Goal: Transaction & Acquisition: Book appointment/travel/reservation

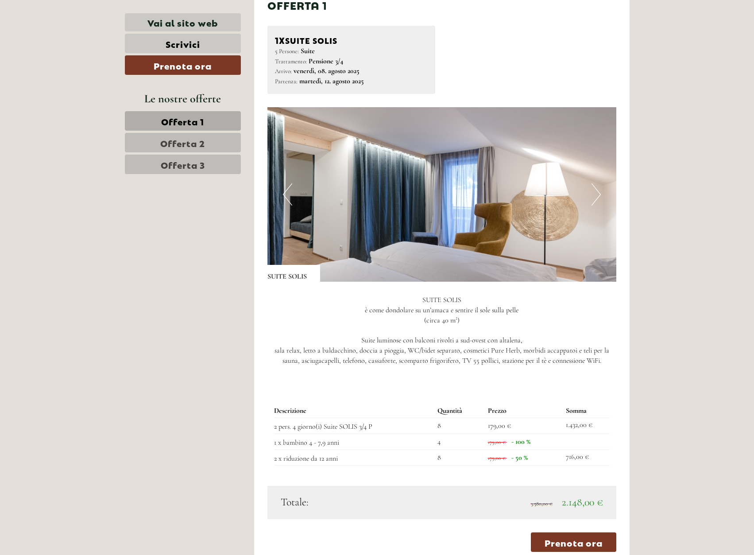
scroll to position [609, 0]
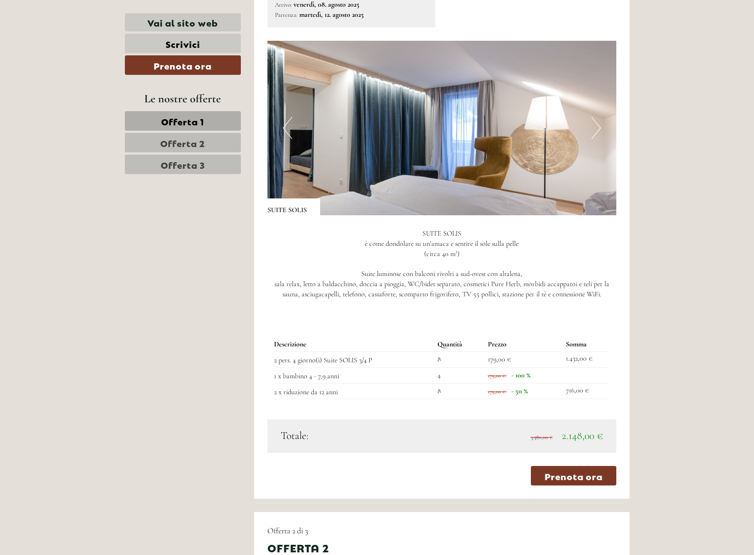
click at [186, 143] on span "Offerta 2" at bounding box center [182, 142] width 45 height 12
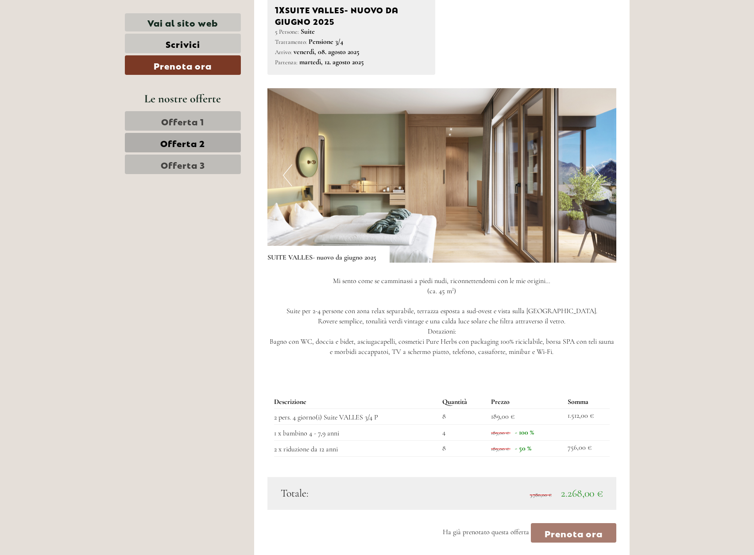
scroll to position [733, 0]
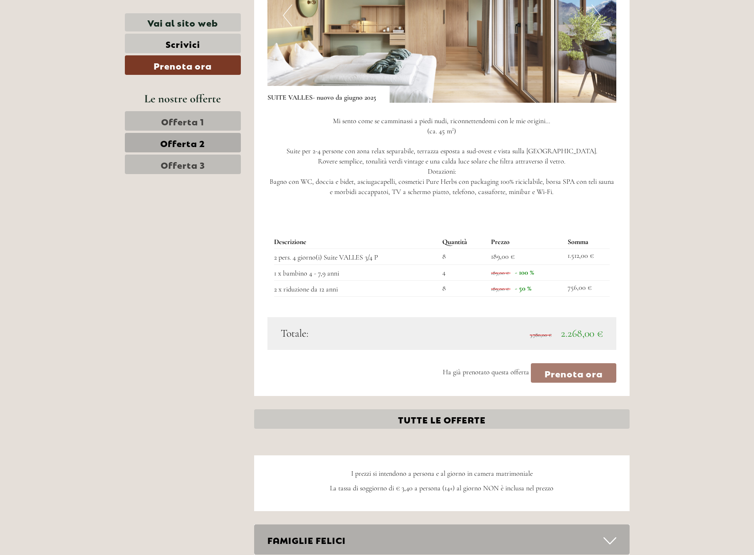
click at [194, 166] on span "Offerta 3" at bounding box center [183, 164] width 44 height 12
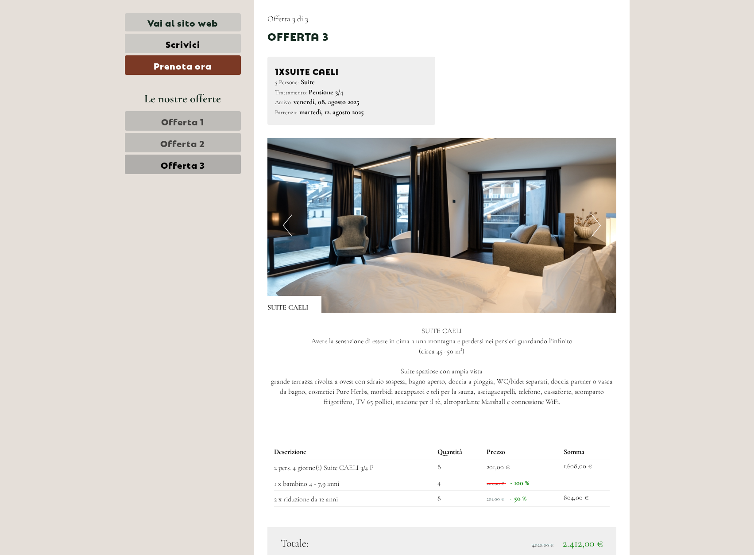
click at [217, 138] on link "Offerta 2" at bounding box center [183, 142] width 116 height 19
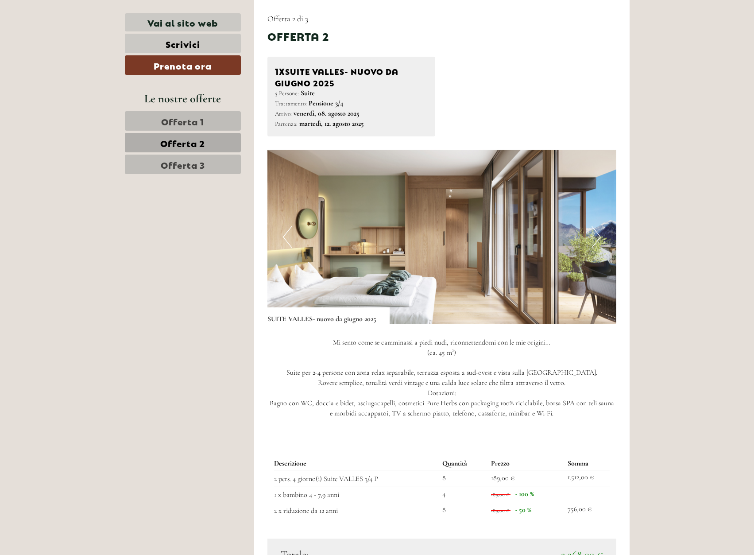
click at [419, 357] on p "Mi sento come se camminassi a piedi nudi, riconnettendomi con le mie origini… (…" at bounding box center [441, 377] width 349 height 81
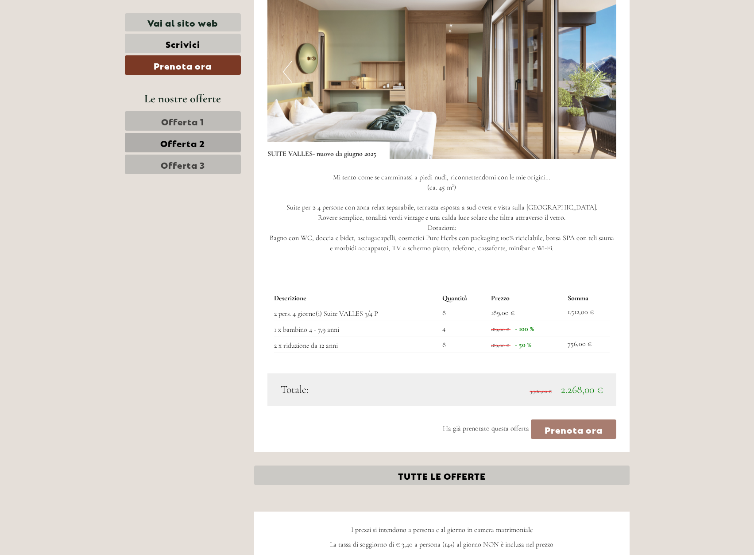
scroll to position [678, 0]
click at [203, 124] on span "Offerta 1" at bounding box center [182, 121] width 43 height 12
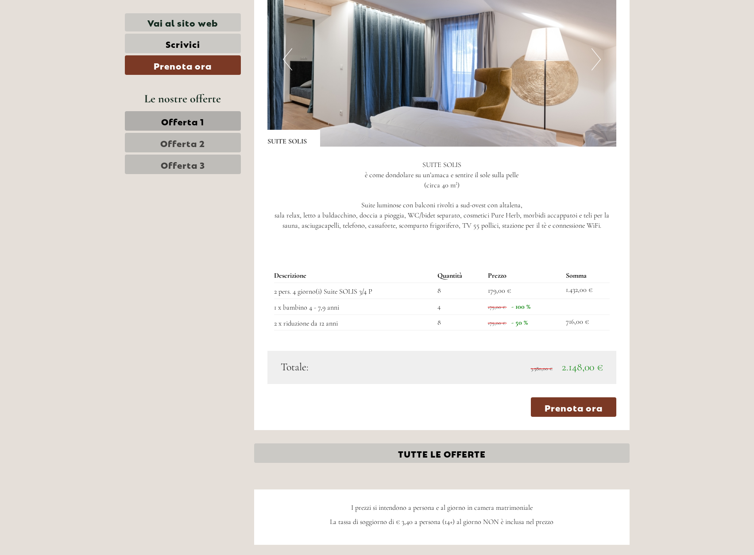
click at [221, 151] on link "Offerta 2" at bounding box center [183, 142] width 116 height 19
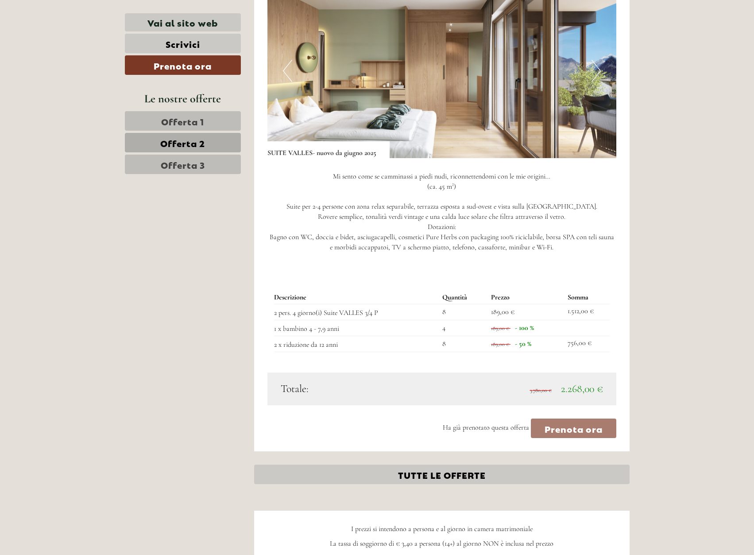
click at [426, 283] on div "Descrizione Quantità Prezzo Somma 2 pers. 4 giorno(i) Suite VALLES 3/4 P 8 189,…" at bounding box center [441, 321] width 349 height 102
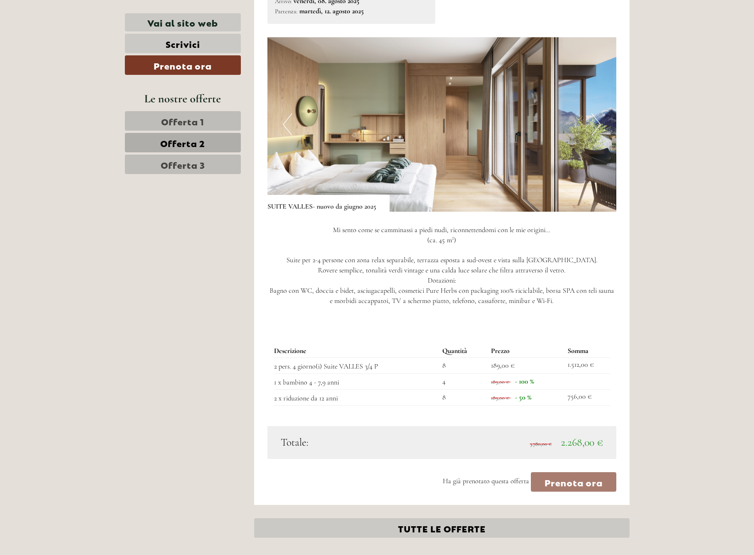
scroll to position [622, 0]
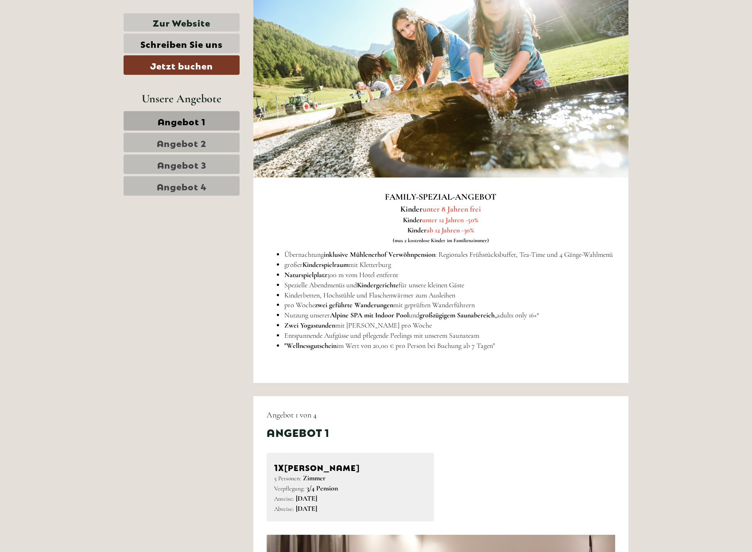
scroll to position [775, 0]
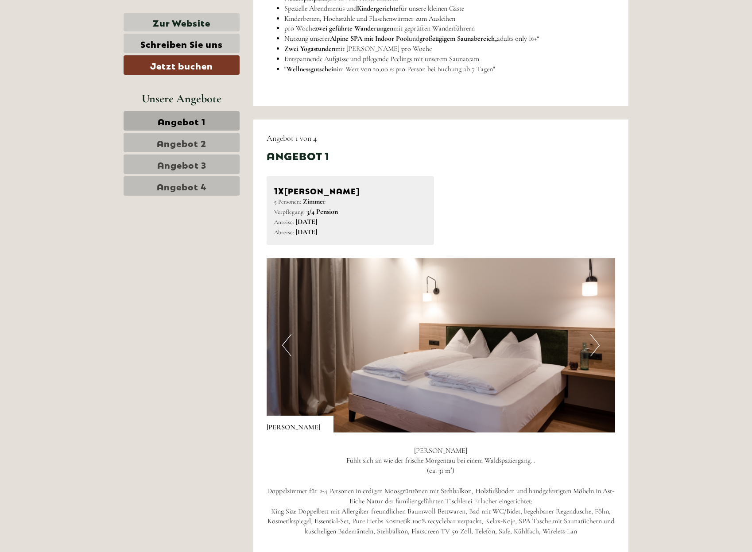
click at [217, 167] on link "Angebot 3" at bounding box center [182, 164] width 116 height 19
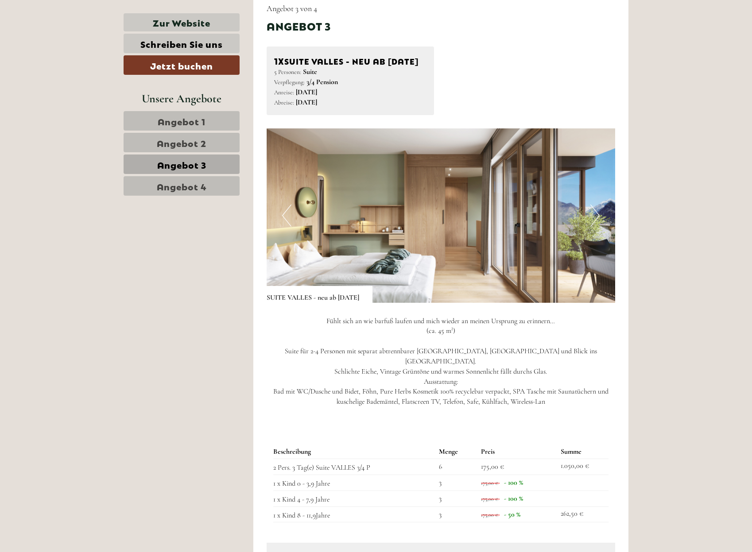
scroll to position [1071, 0]
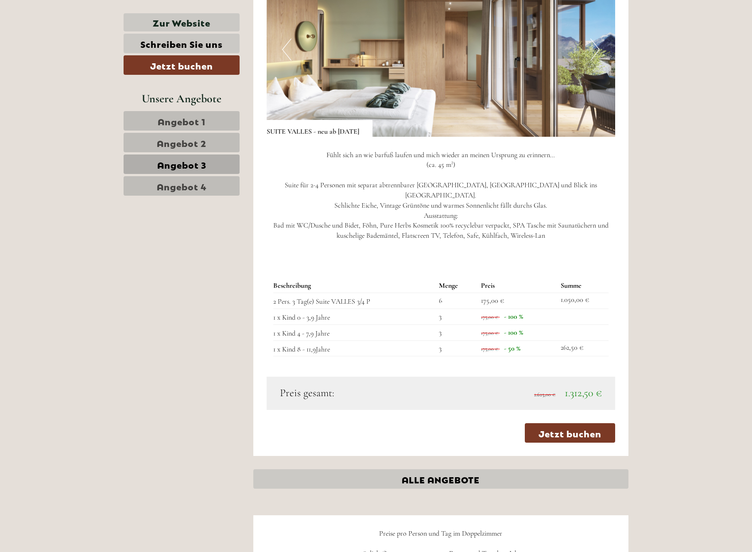
click at [222, 141] on link "Angebot 2" at bounding box center [182, 142] width 116 height 19
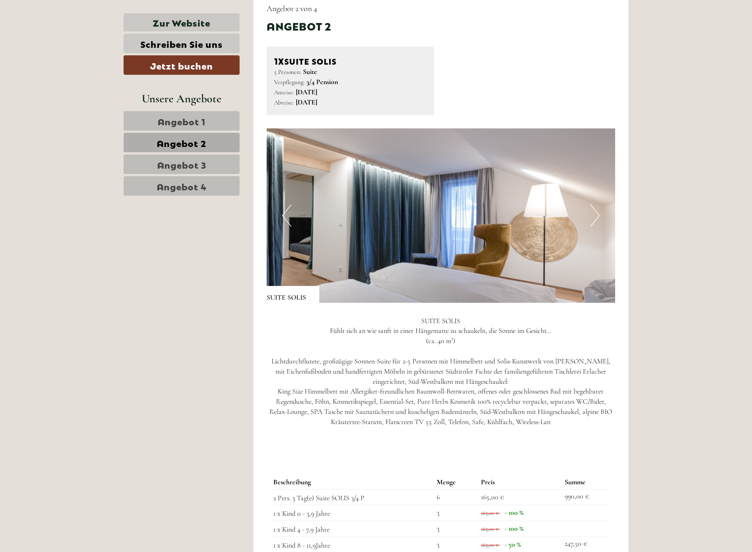
click at [221, 124] on link "Angebot 1" at bounding box center [182, 120] width 116 height 19
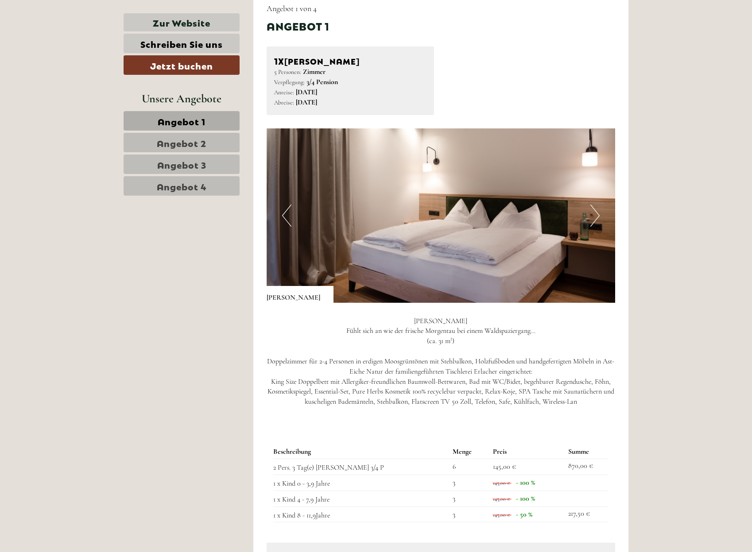
click at [215, 188] on link "Angebot 4" at bounding box center [182, 185] width 116 height 19
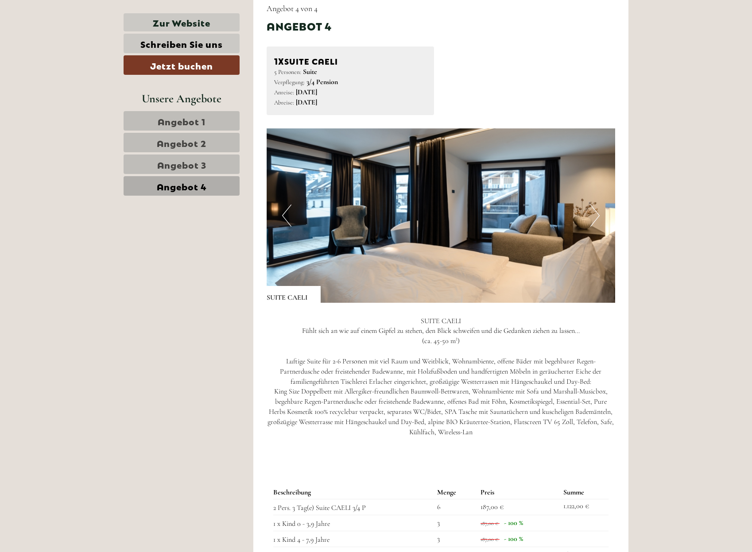
click at [209, 167] on link "Angebot 3" at bounding box center [182, 164] width 116 height 19
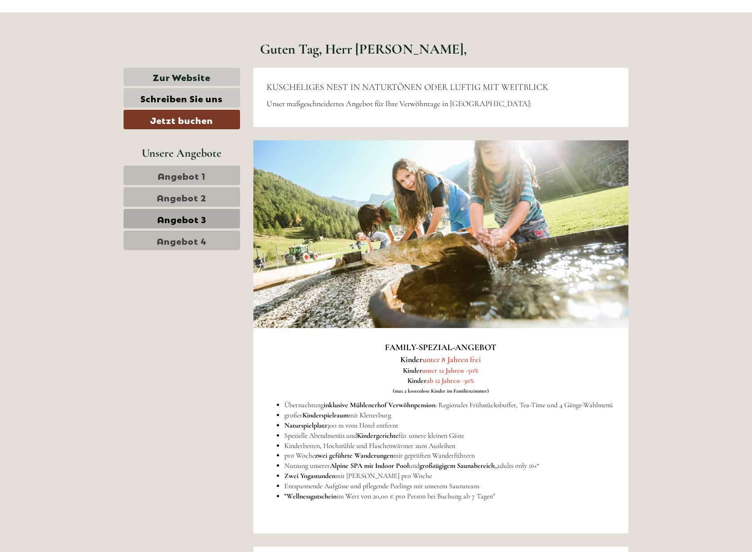
scroll to position [351, 0]
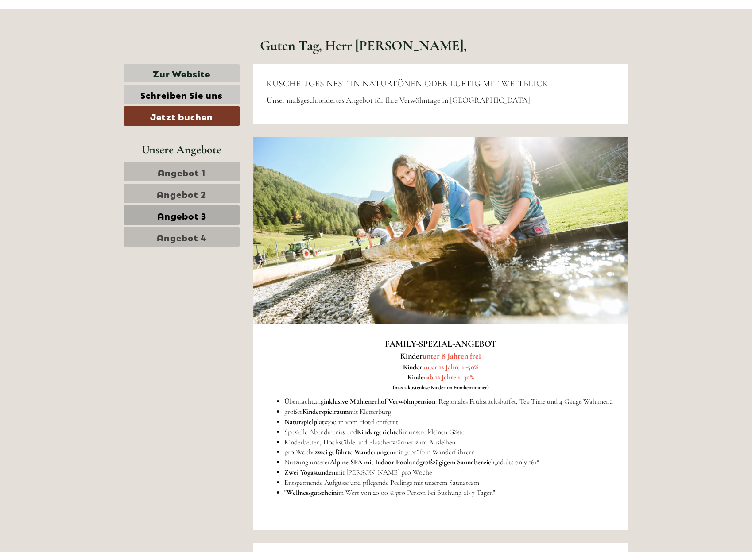
click at [321, 391] on p "FAMILY-SPEZIAL-ANGEBOT Kinder unter 8 Jahren frei Kinder unter 12 Jahren -50% K…" at bounding box center [441, 365] width 349 height 54
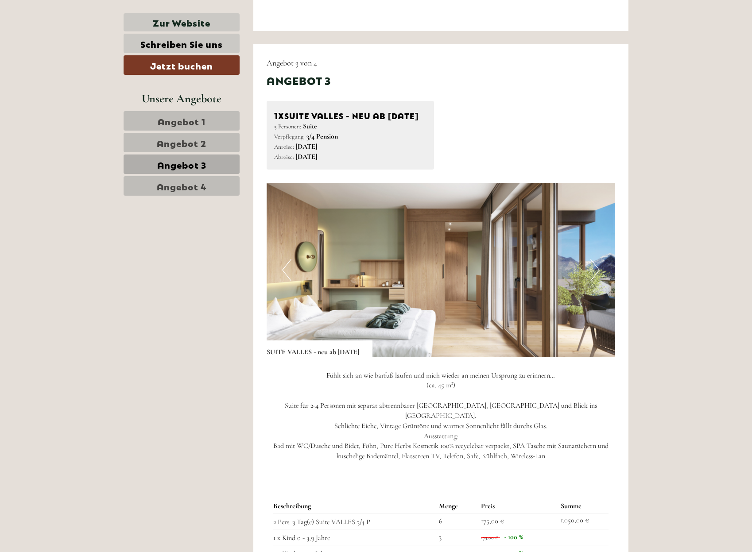
scroll to position [960, 0]
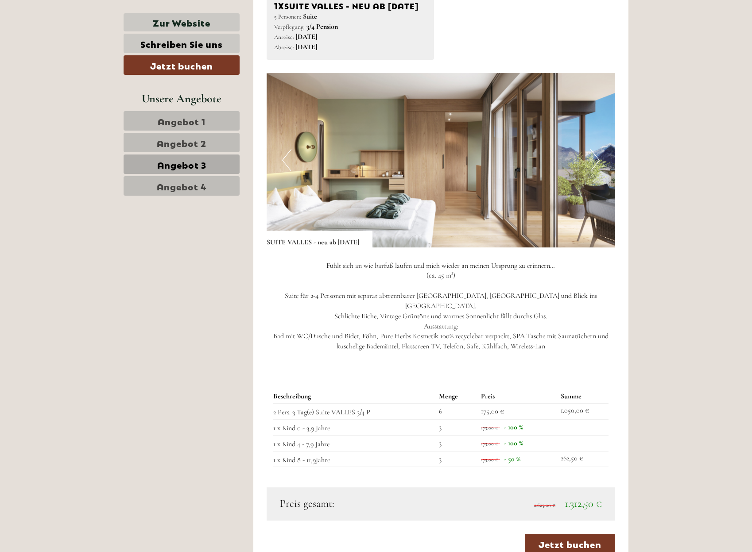
click at [516, 343] on p "Fühlt sich an wie barfuß laufen und mich wieder an meinen Ursprung zu erinnern……" at bounding box center [441, 306] width 349 height 91
drag, startPoint x: 482, startPoint y: 424, endPoint x: 503, endPoint y: 422, distance: 20.4
click at [496, 416] on span "175,00 €" at bounding box center [492, 411] width 23 height 9
click at [525, 435] on td "175,00 € - 100 %" at bounding box center [516, 427] width 79 height 16
drag, startPoint x: 474, startPoint y: 426, endPoint x: 509, endPoint y: 424, distance: 35.1
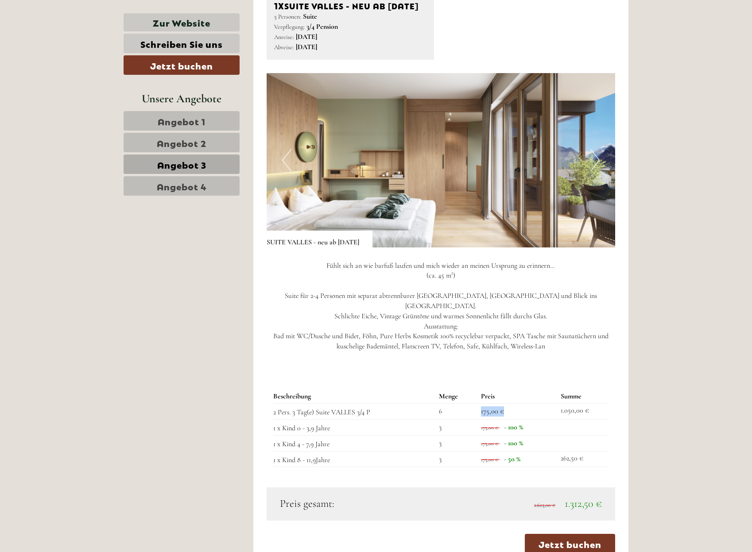
click at [509, 419] on tr "2 Pers. 3 Tag(e) Suite VALLES 3/4 P 6 175,00 € 1.050,00 €" at bounding box center [441, 411] width 336 height 16
click at [517, 431] on td "175,00 € - 100 %" at bounding box center [516, 427] width 79 height 16
click at [450, 322] on p "Fühlt sich an wie barfuß laufen und mich wieder an meinen Ursprung zu erinnern……" at bounding box center [441, 306] width 349 height 91
click at [492, 370] on div "Fühlt sich an wie barfuß laufen und mich wieder an meinen Ursprung zu erinnern……" at bounding box center [441, 309] width 349 height 122
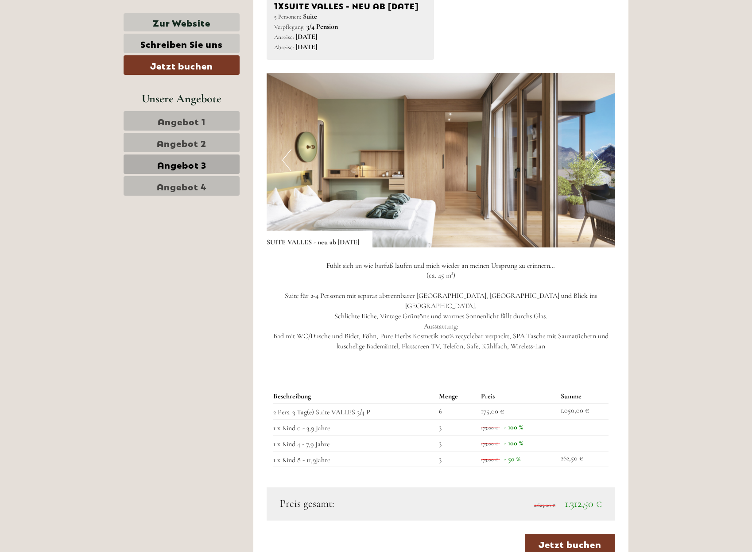
click at [546, 317] on p "Fühlt sich an wie barfuß laufen und mich wieder an meinen Ursprung zu erinnern……" at bounding box center [441, 306] width 349 height 91
click at [519, 314] on p "Fühlt sich an wie barfuß laufen und mich wieder an meinen Ursprung zu erinnern……" at bounding box center [441, 306] width 349 height 91
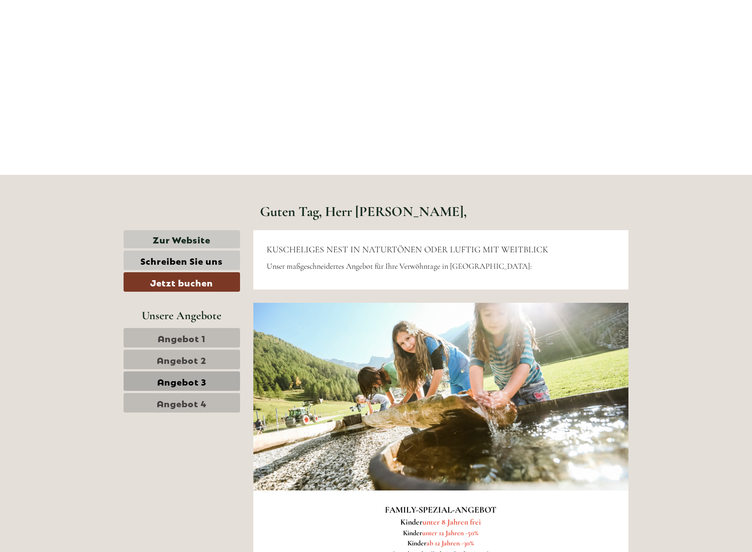
scroll to position [0, 0]
